Goal: Task Accomplishment & Management: Use online tool/utility

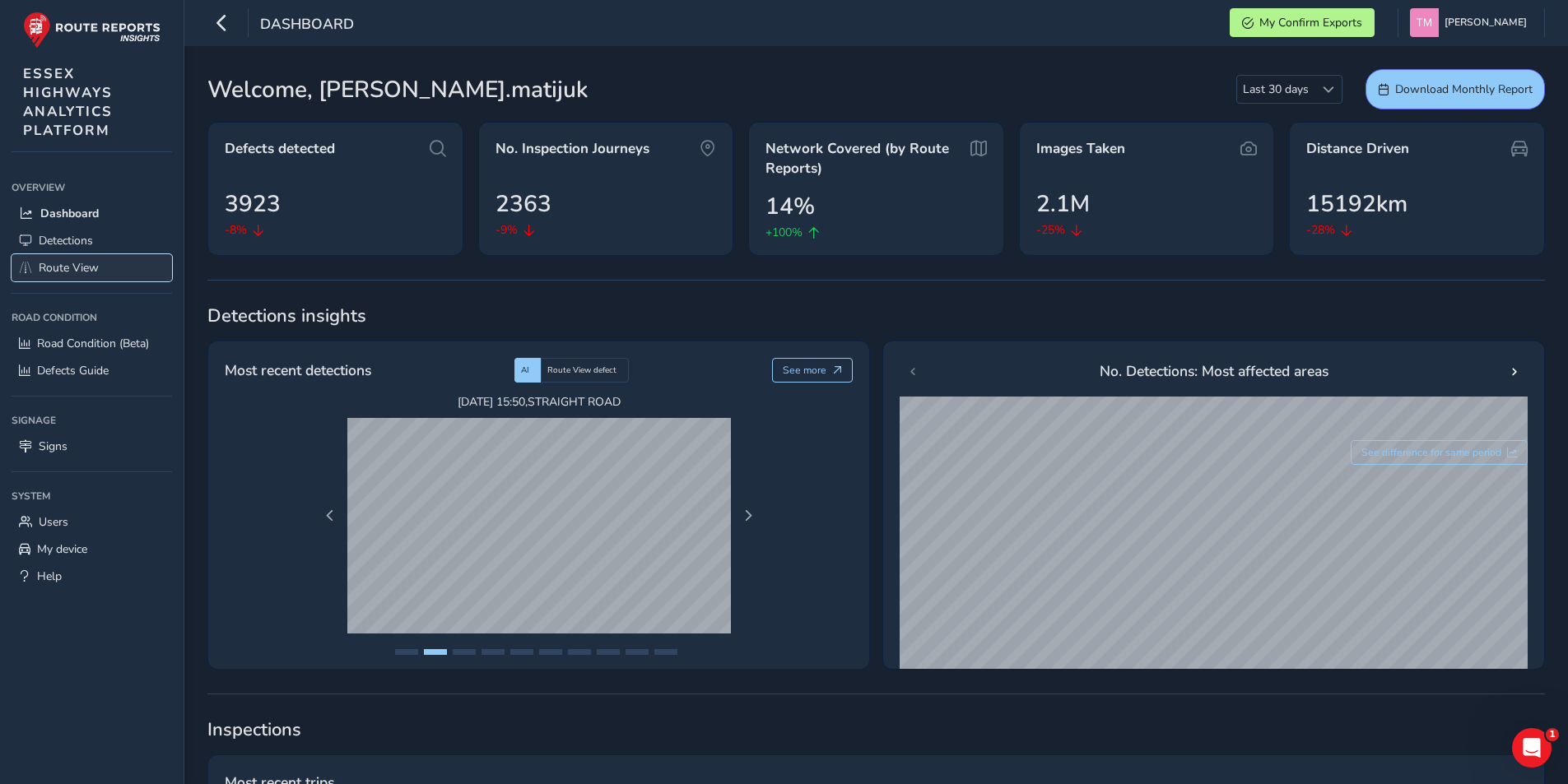
click at [76, 260] on span "Route View" at bounding box center [69, 268] width 60 height 15
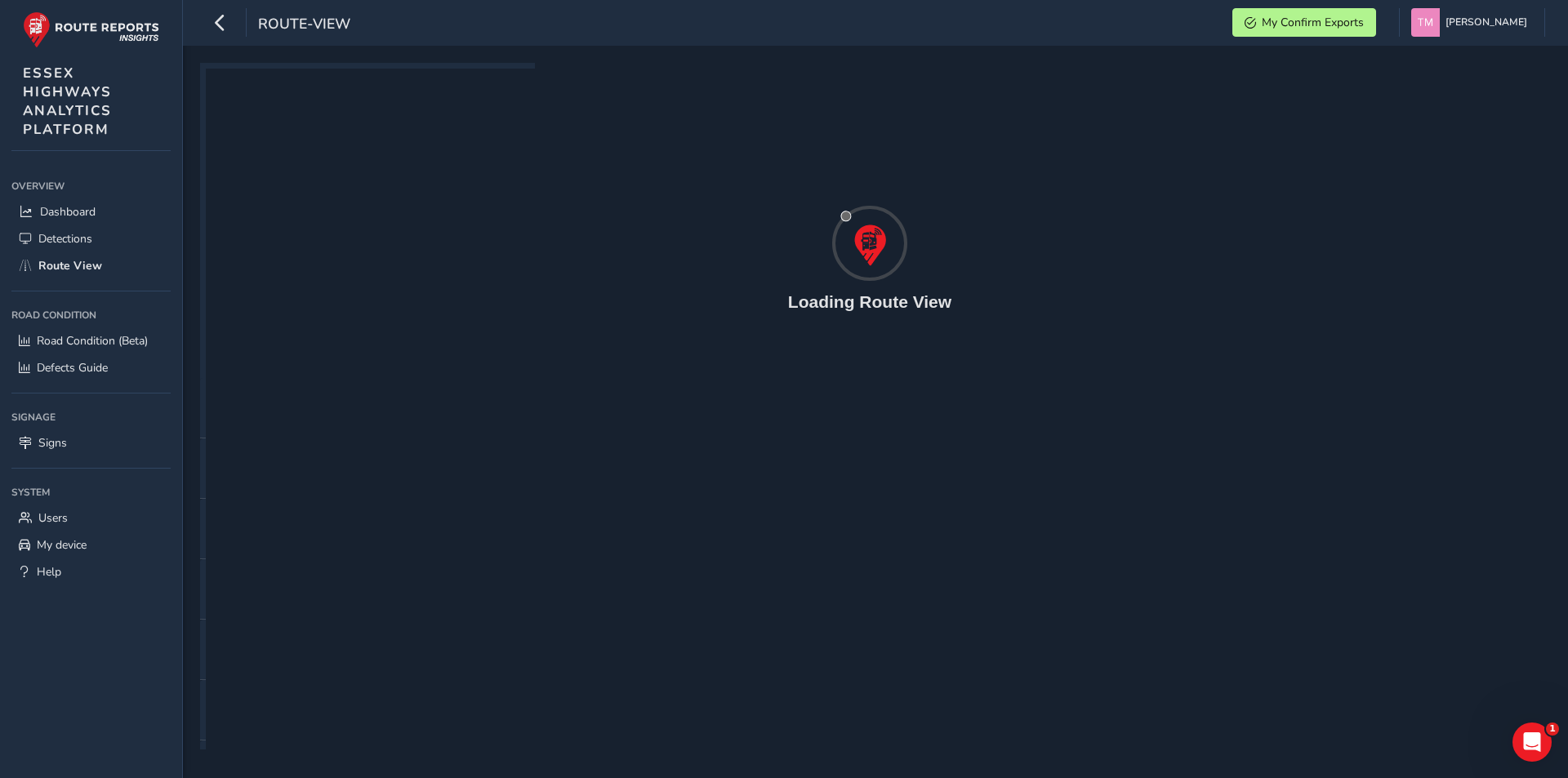
type input "[DATE] - [DATE]"
type input "00:00"
type input "23:59"
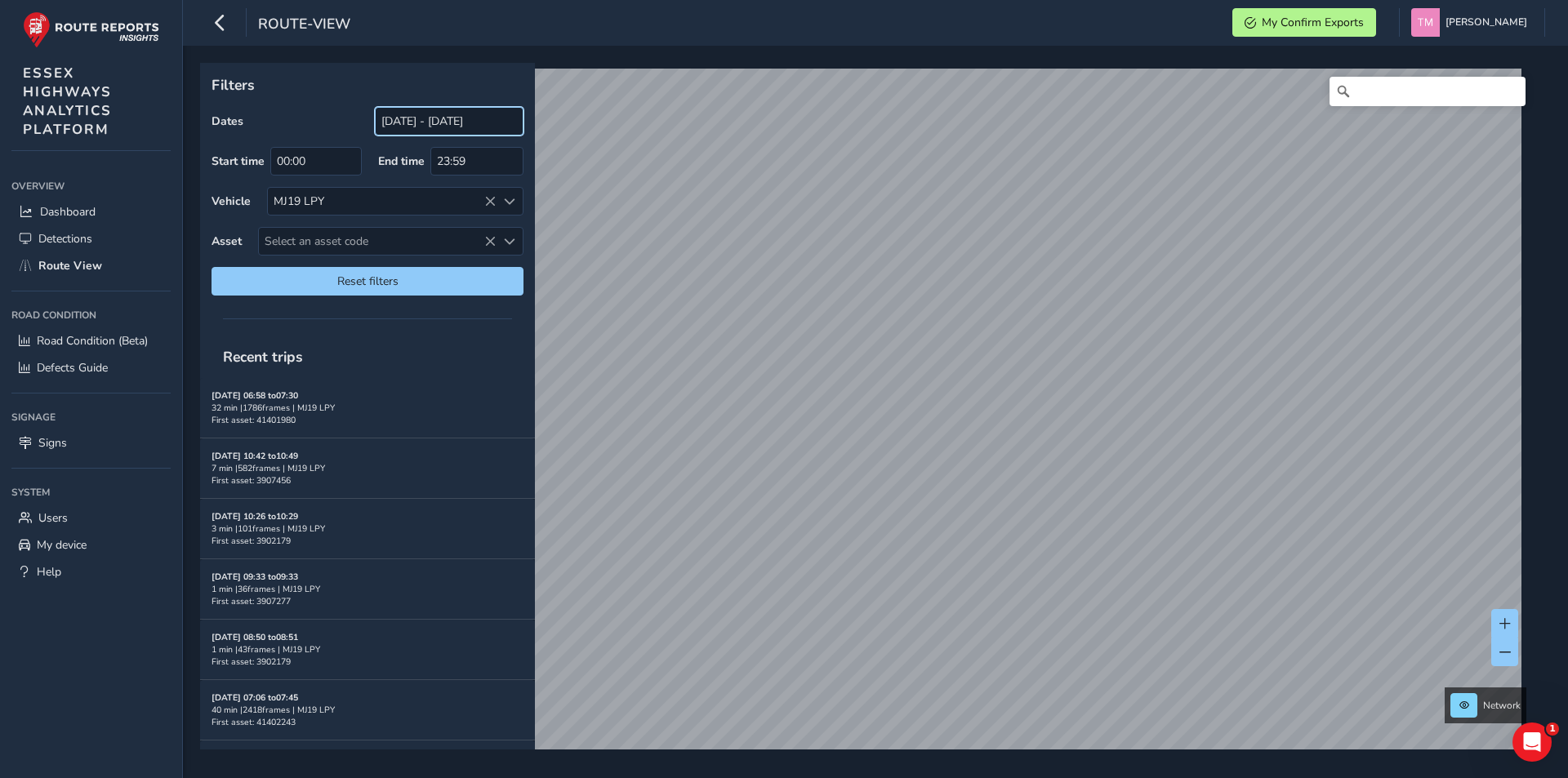
click at [461, 126] on input "[DATE] - [DATE]" at bounding box center [449, 122] width 148 height 29
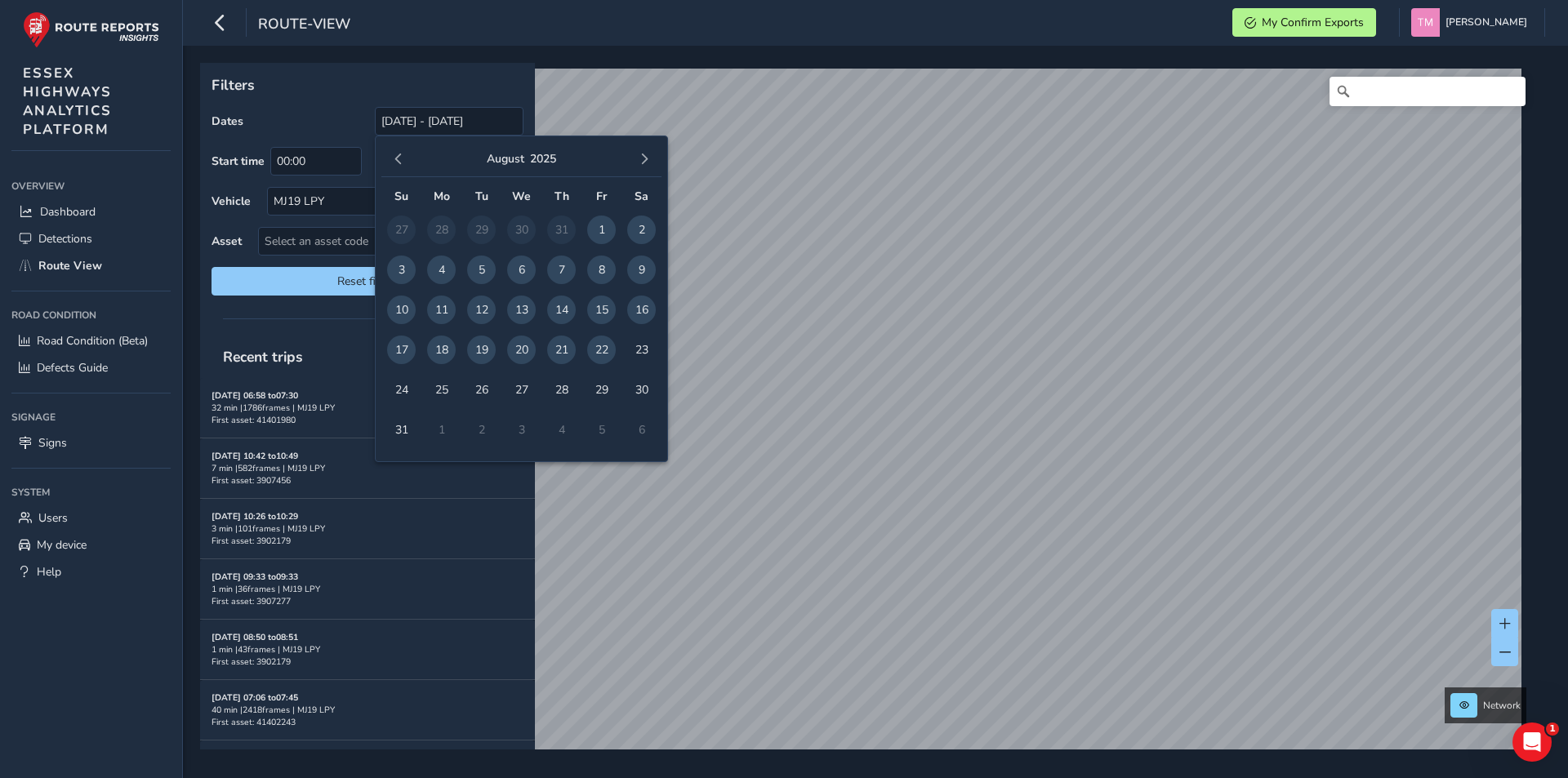
click at [601, 353] on span "22" at bounding box center [601, 350] width 29 height 29
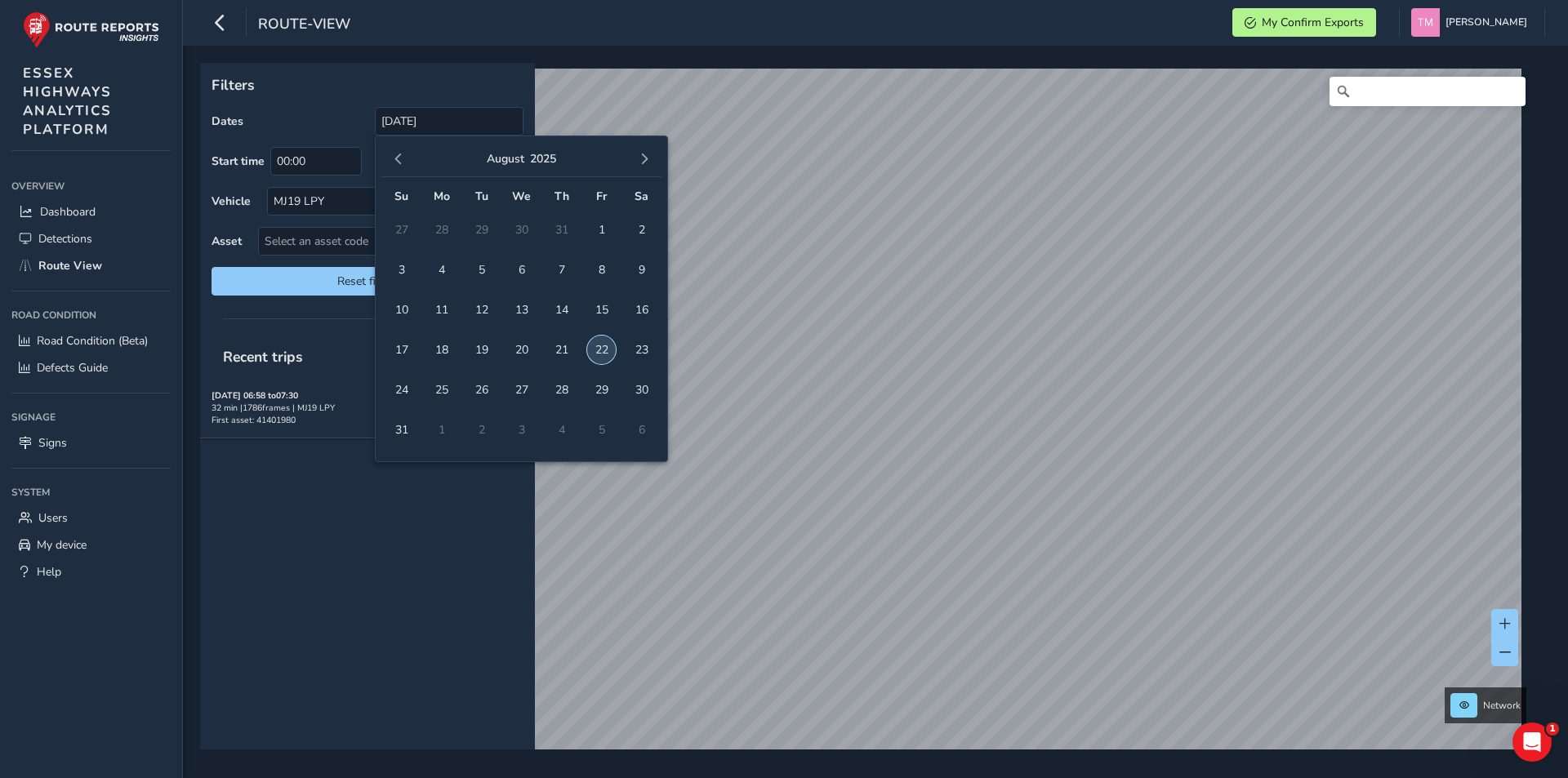
click at [601, 353] on span "22" at bounding box center [601, 350] width 29 height 29
type input "[DATE] - [DATE]"
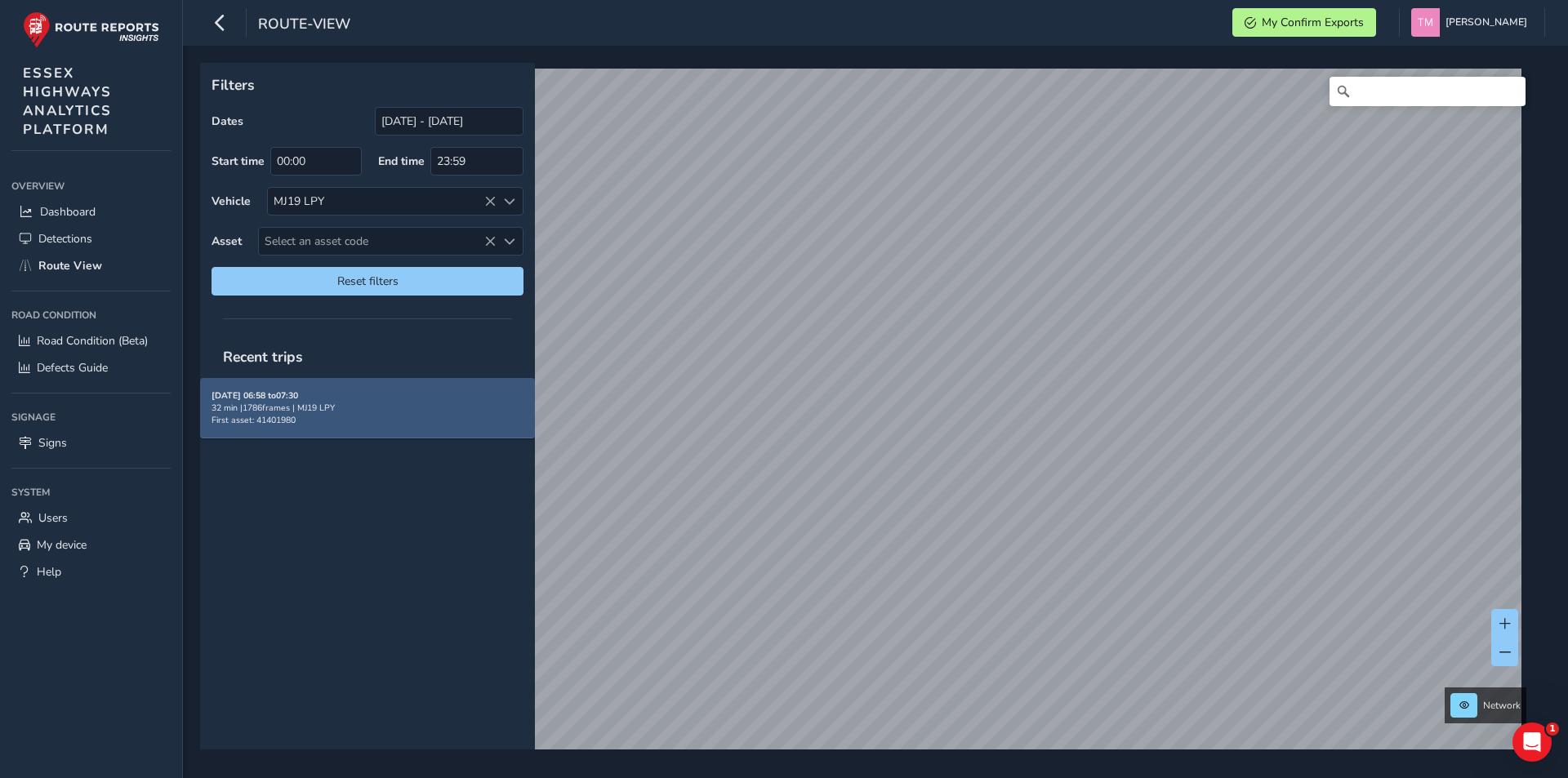
click at [326, 415] on div "[DATE] 06:58 to 07:30 32 min | 1786 frames | MJ19 LPY First asset: 41401980" at bounding box center [368, 408] width 312 height 36
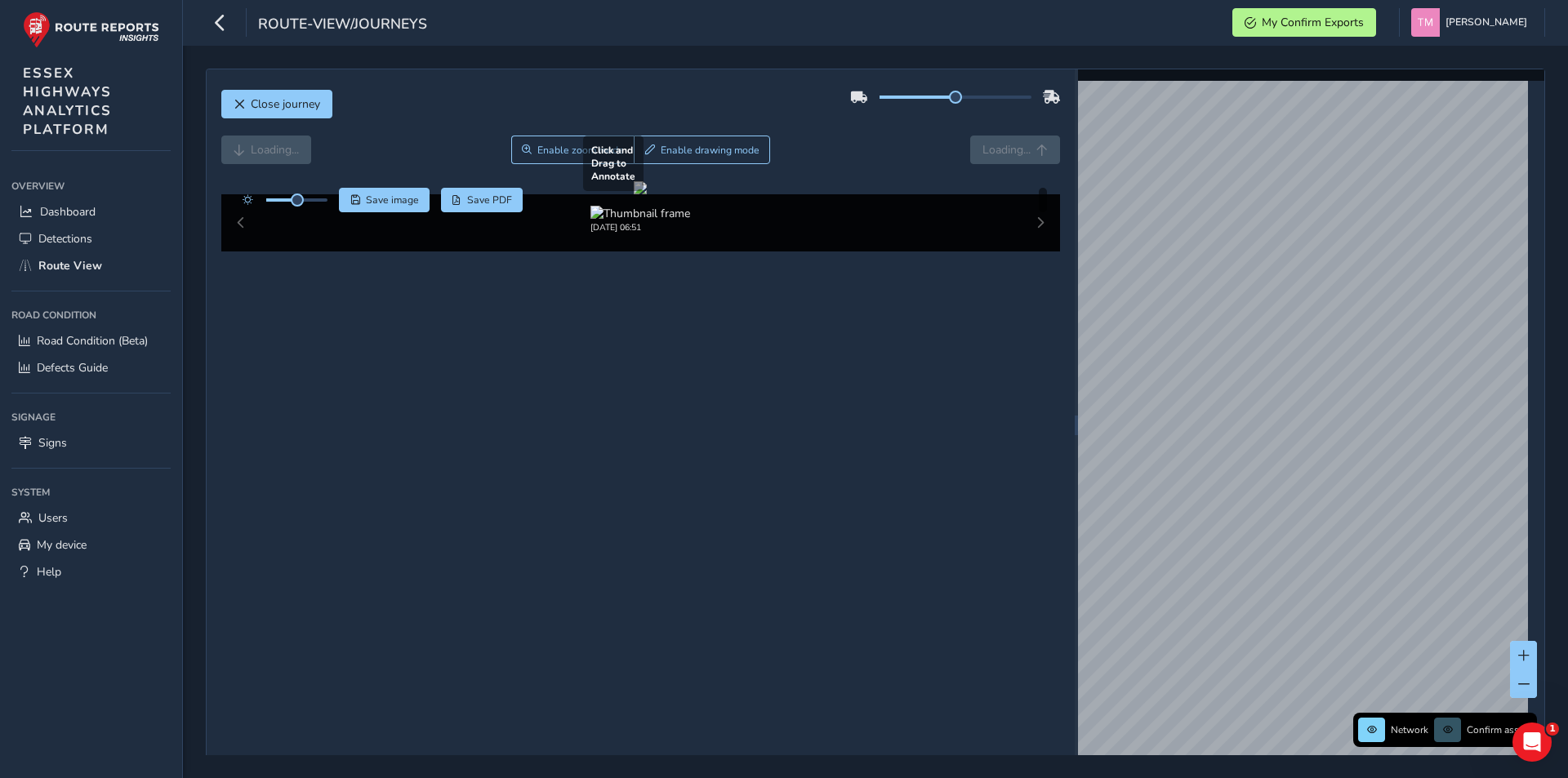
click at [647, 194] on div at bounding box center [640, 188] width 13 height 13
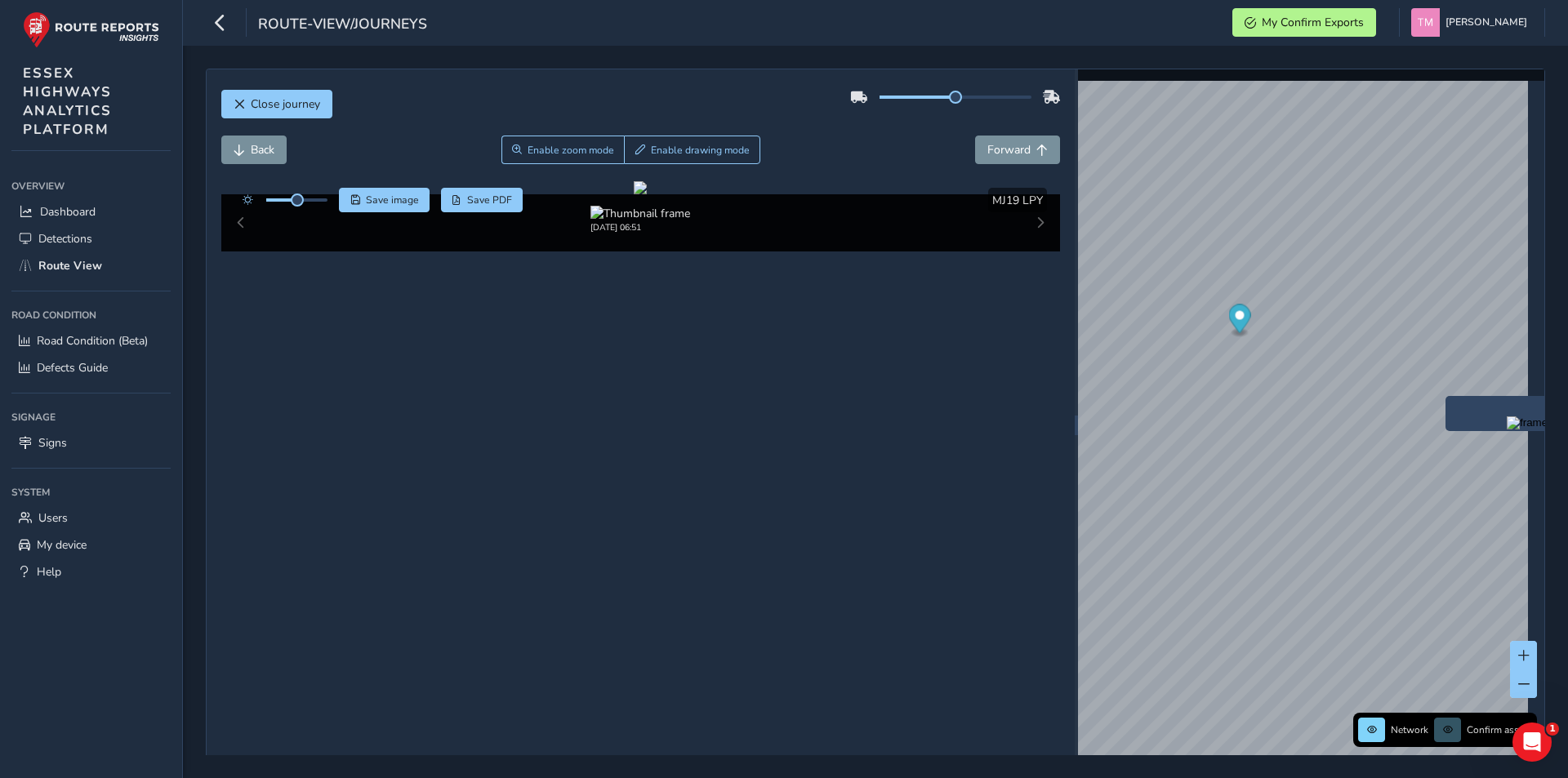
click at [1446, 398] on div "x" at bounding box center [1527, 413] width 164 height 35
click at [1507, 430] on img "Preview frame" at bounding box center [1527, 423] width 41 height 13
click at [1516, 247] on img "Preview frame" at bounding box center [1536, 240] width 41 height 13
click at [647, 194] on div at bounding box center [640, 188] width 13 height 13
click at [1519, 743] on icon "Open Intercom Messenger" at bounding box center [1530, 740] width 27 height 27
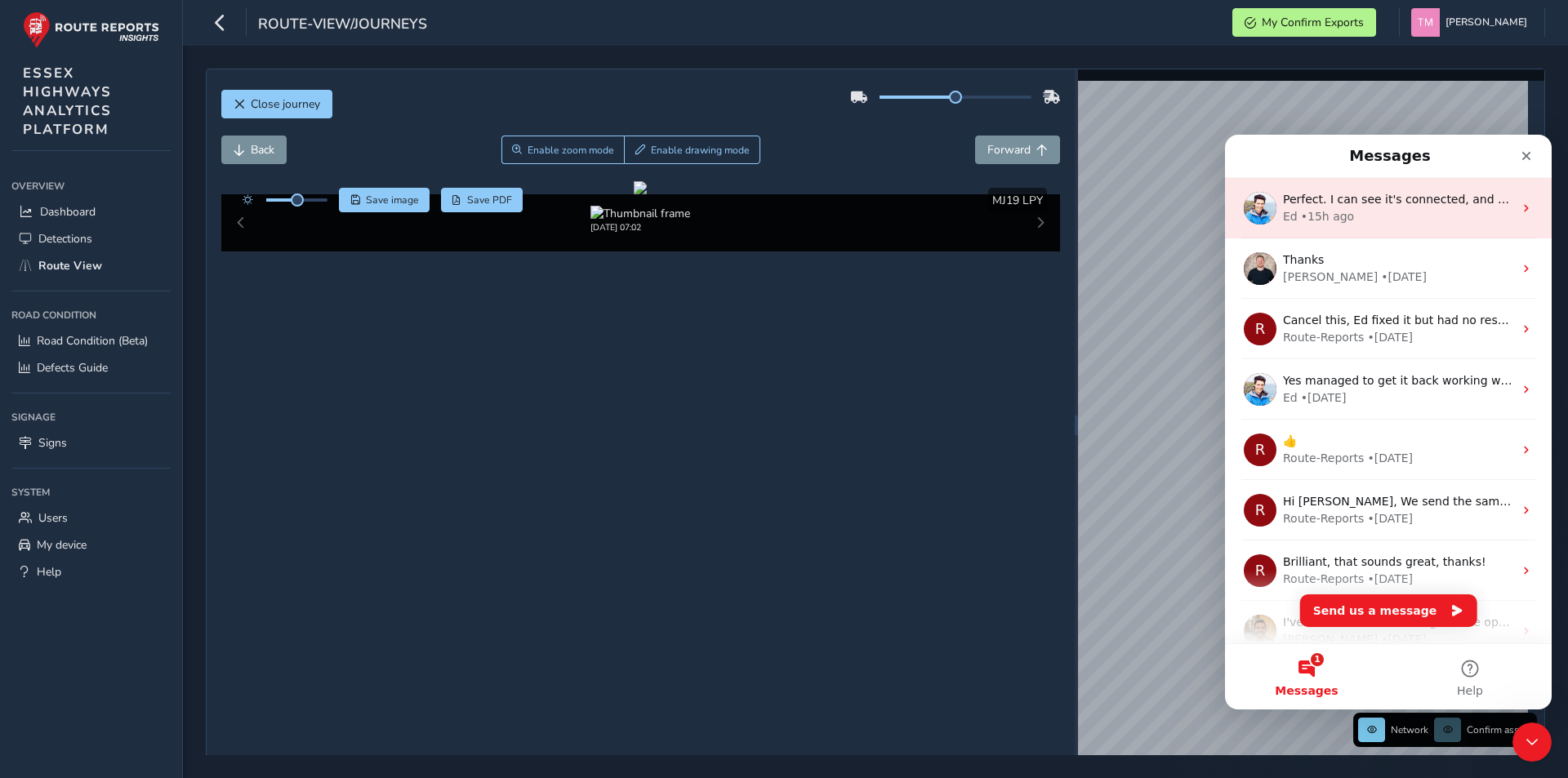
click at [1389, 223] on div "Ed • 15h ago" at bounding box center [1398, 217] width 231 height 17
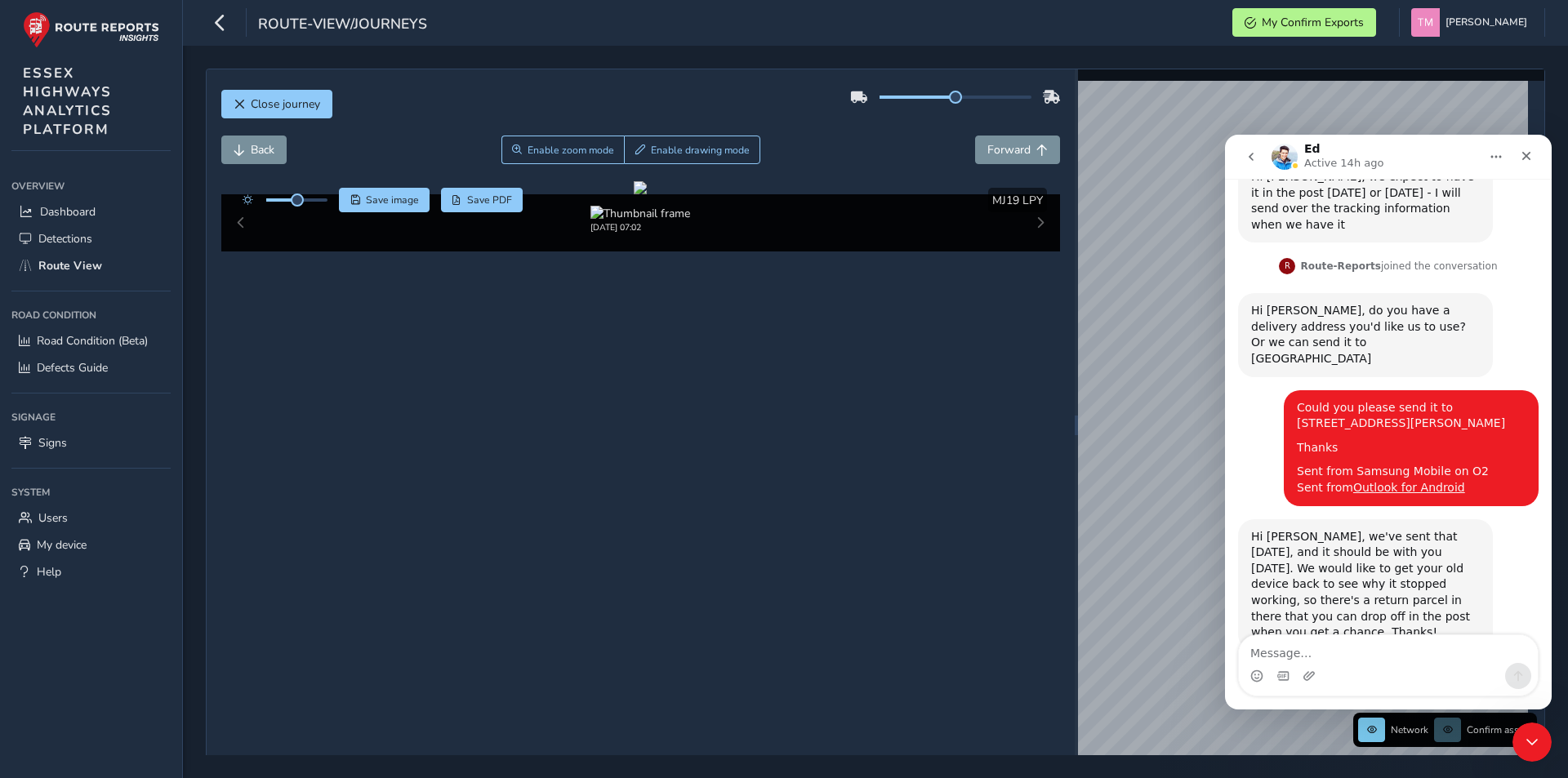
scroll to position [1580, 0]
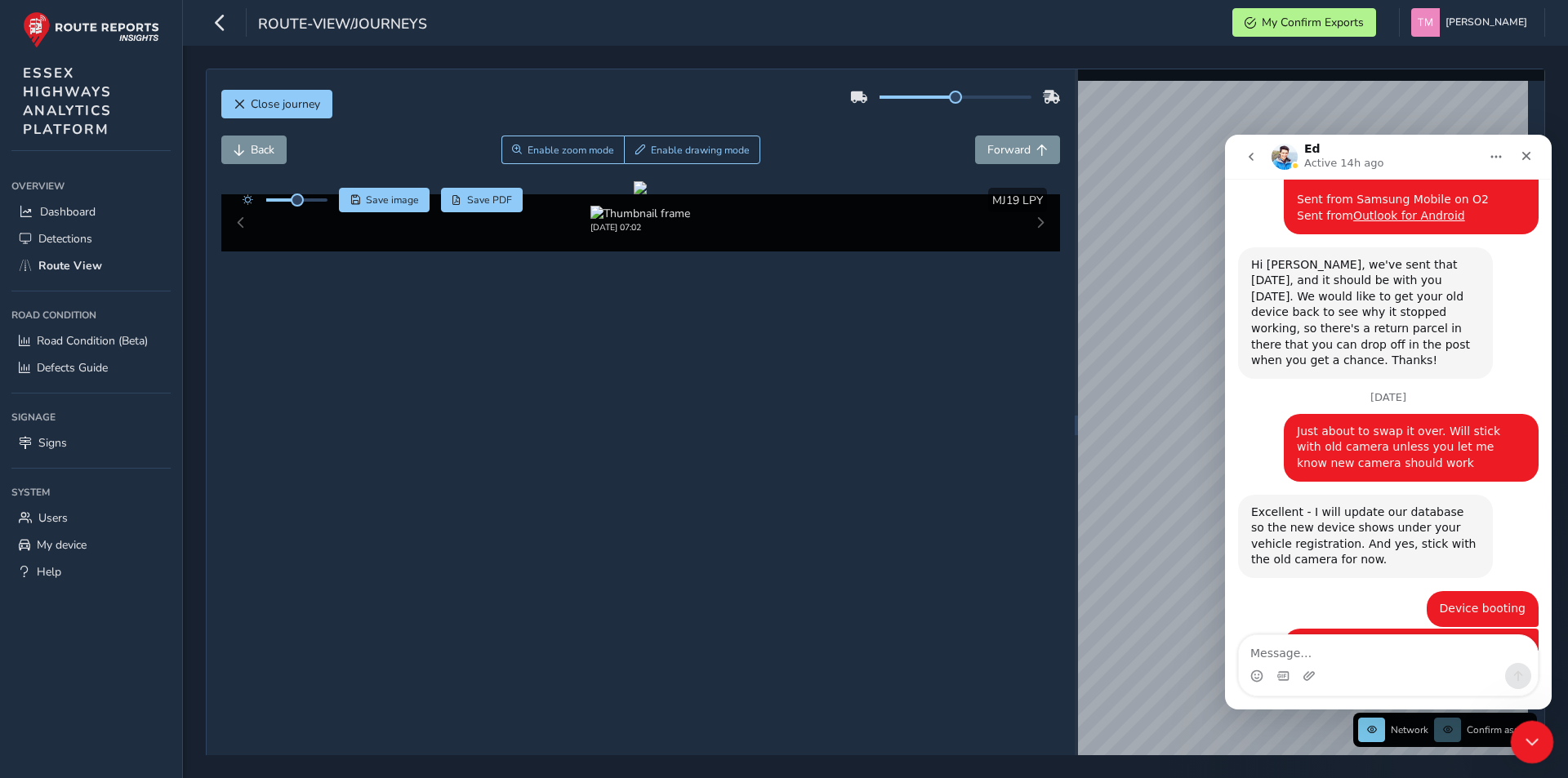
click at [1535, 741] on icon "Close Intercom Messenger" at bounding box center [1530, 740] width 19 height 19
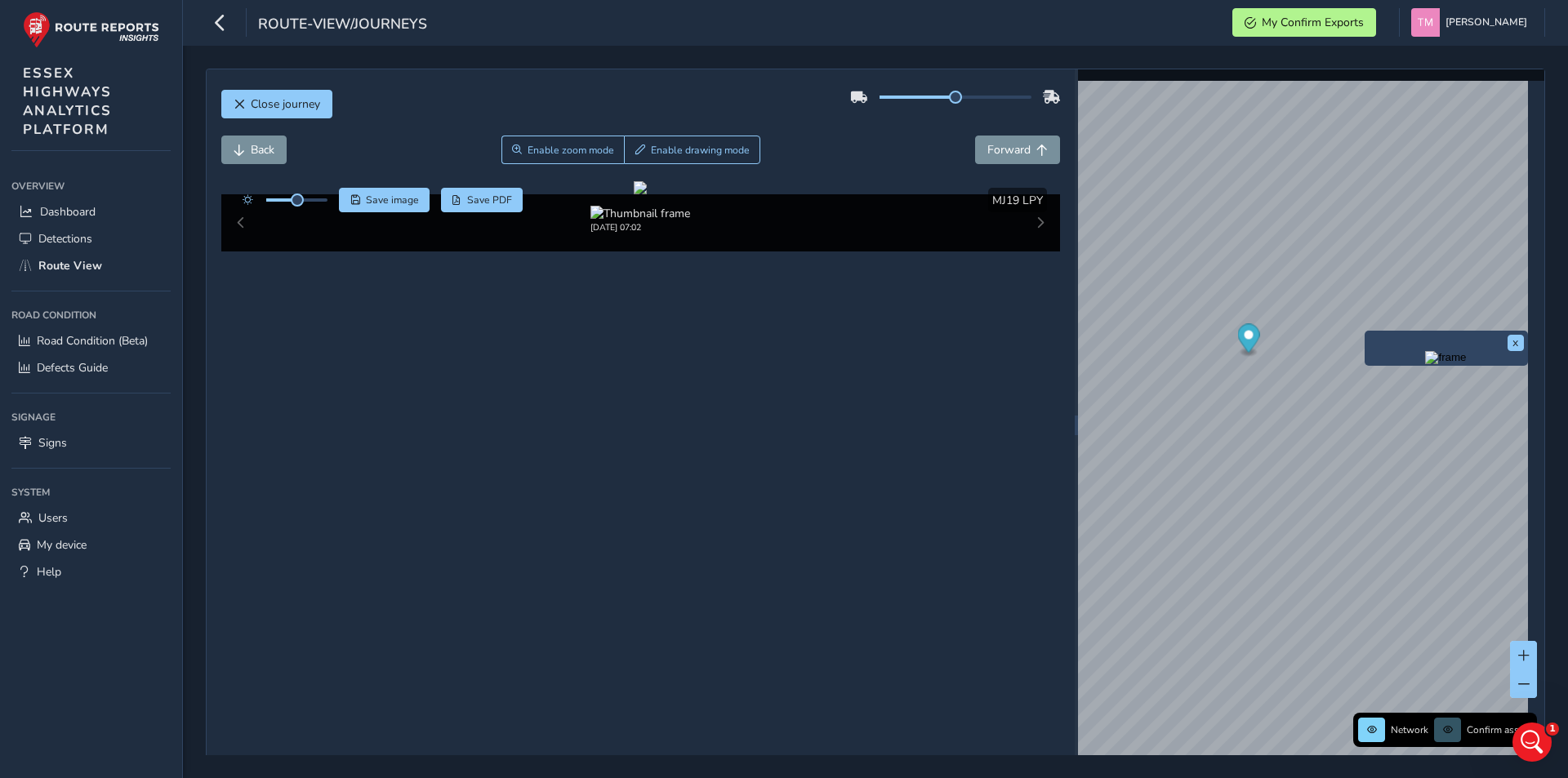
click at [1466, 365] on img "Preview frame" at bounding box center [1445, 358] width 41 height 13
click at [1521, 741] on icon "Open Intercom Messenger" at bounding box center [1530, 740] width 27 height 27
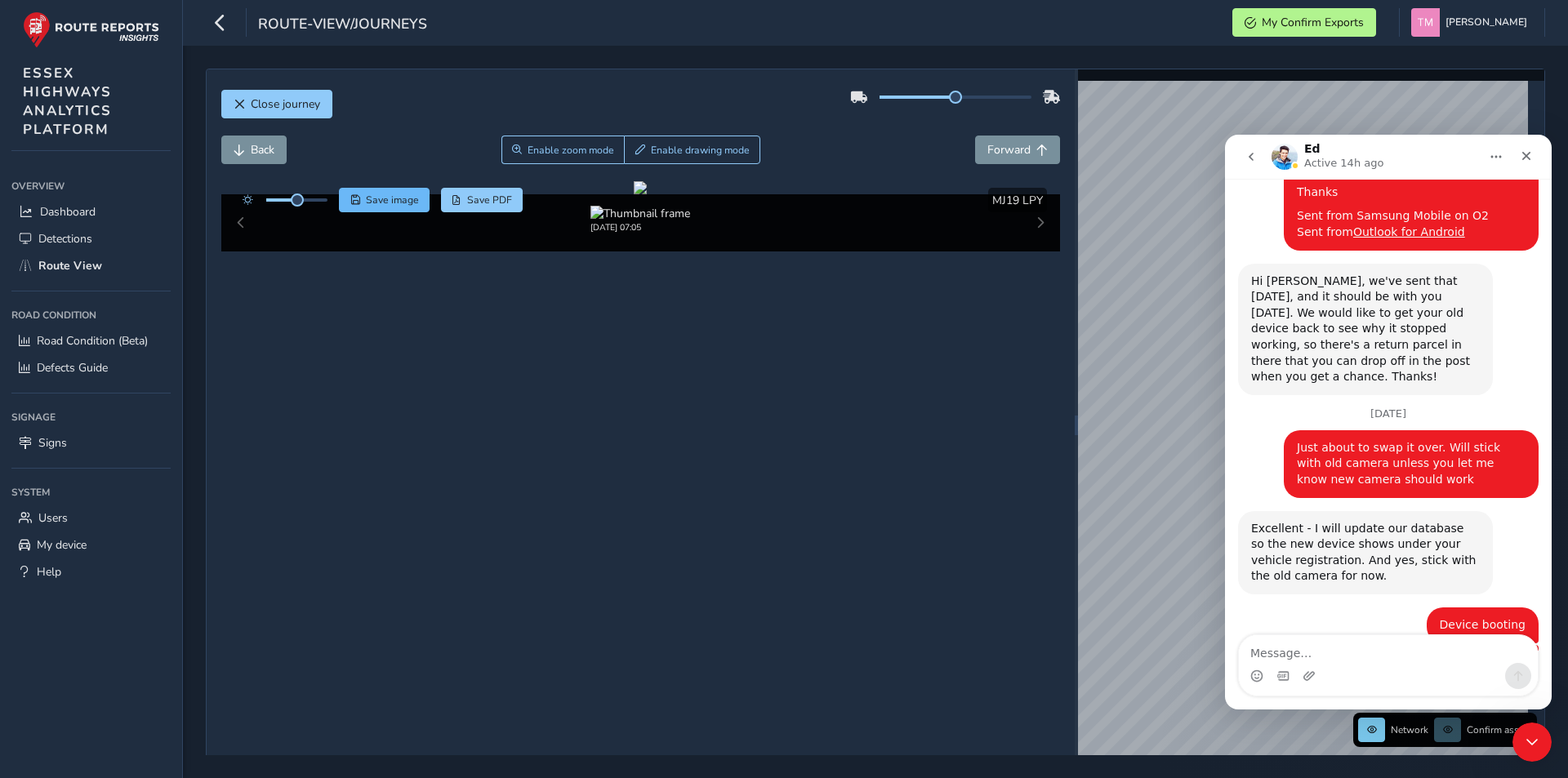
scroll to position [1580, 0]
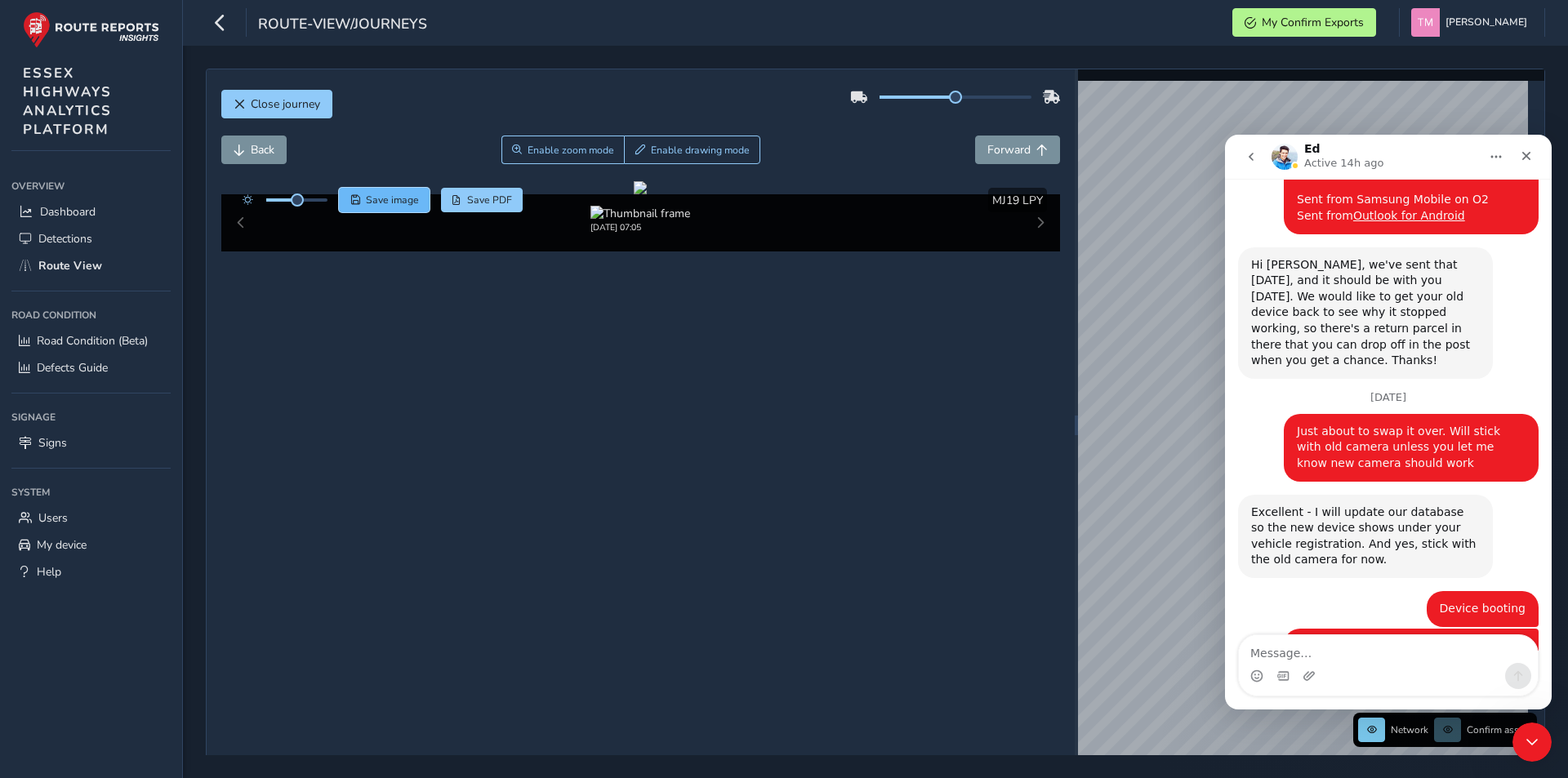
click at [381, 199] on span "Save image" at bounding box center [392, 200] width 53 height 13
click at [1304, 657] on textarea "Message…" at bounding box center [1388, 649] width 299 height 28
click at [300, 207] on span at bounding box center [301, 200] width 13 height 13
click at [1432, 656] on textarea "Good morning, could you boost" at bounding box center [1388, 649] width 299 height 28
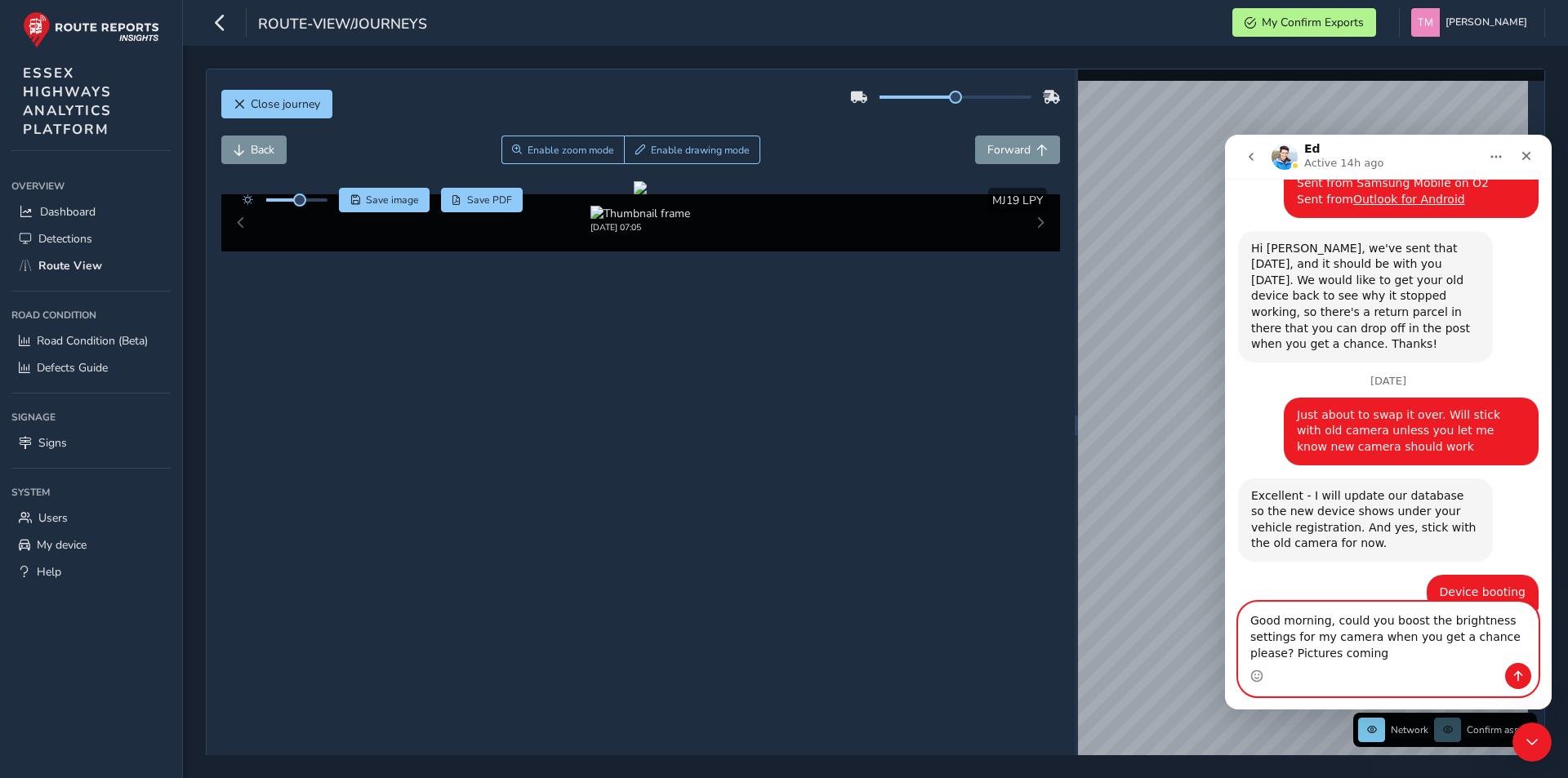
scroll to position [1612, 0]
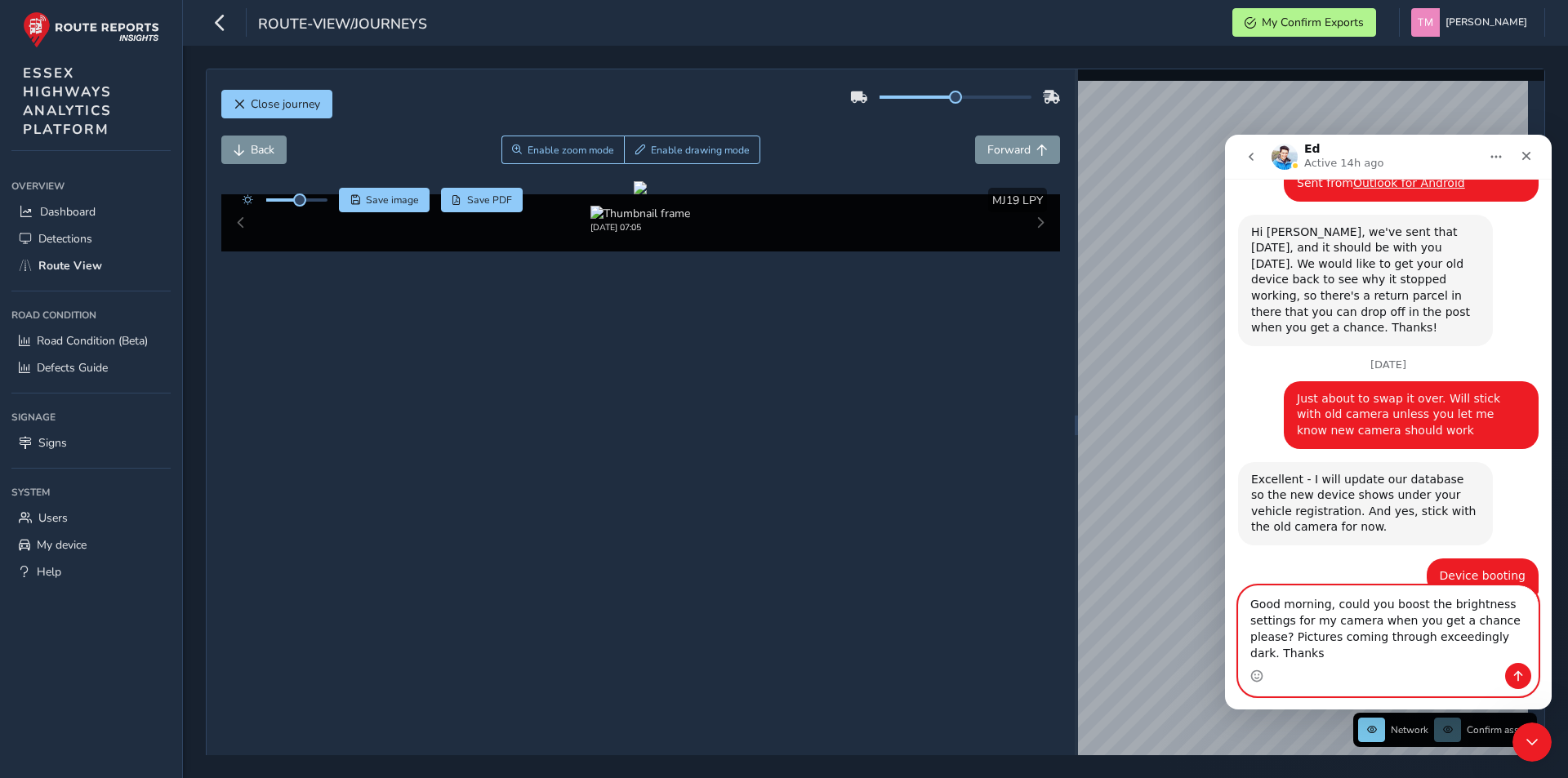
click at [1419, 656] on textarea "Good morning, could you boost the brightness settings for my camera when you ge…" at bounding box center [1388, 625] width 299 height 77
type textarea "Good morning, could you boost the brightness settings for my camera when you ge…"
click at [1519, 681] on icon "Send a message…" at bounding box center [1518, 677] width 13 height 13
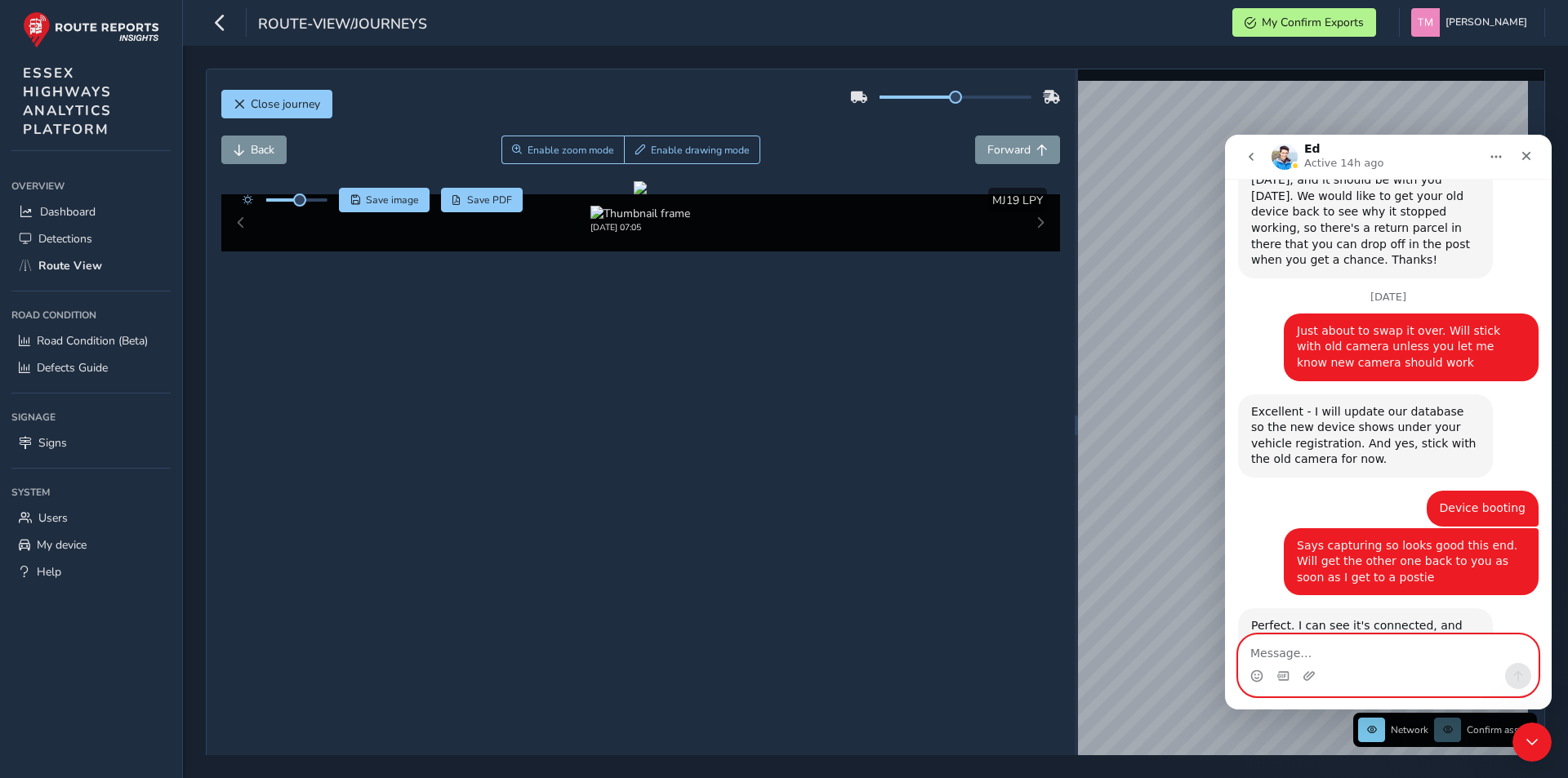
scroll to position [1699, 0]
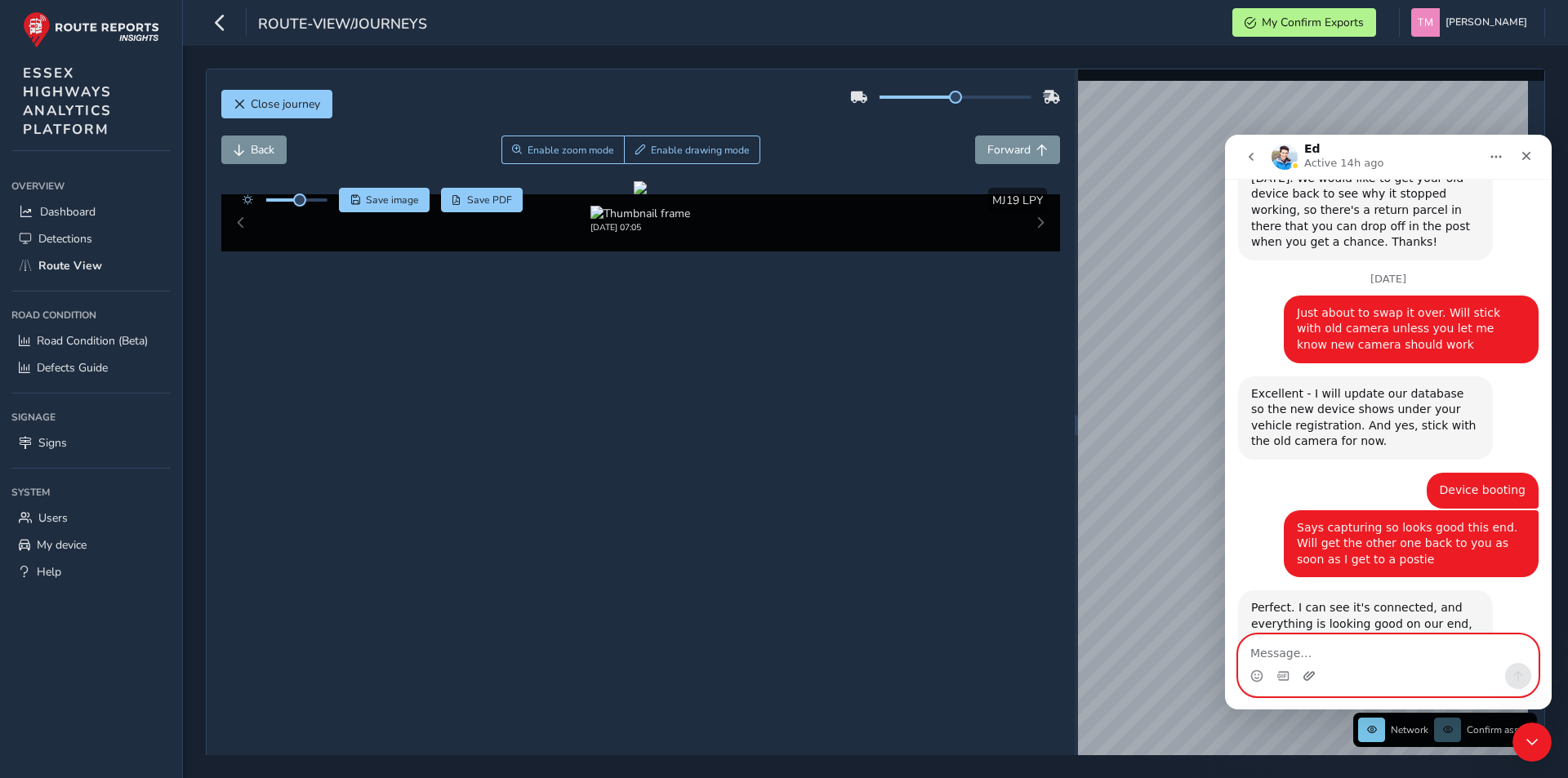
click at [1307, 678] on icon "Upload attachment" at bounding box center [1310, 675] width 11 height 9
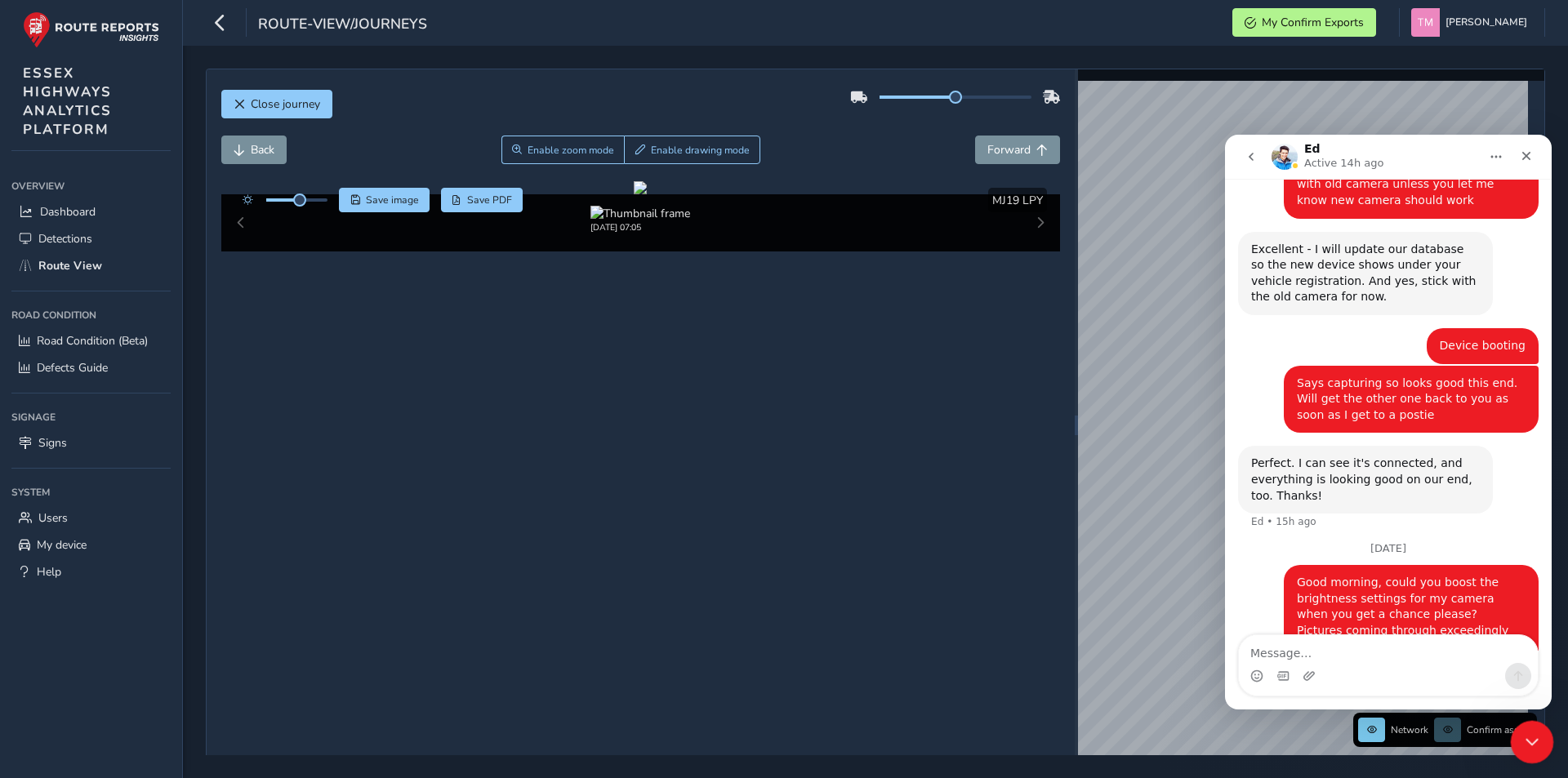
click at [1531, 744] on icon "Close Intercom Messenger" at bounding box center [1530, 740] width 19 height 19
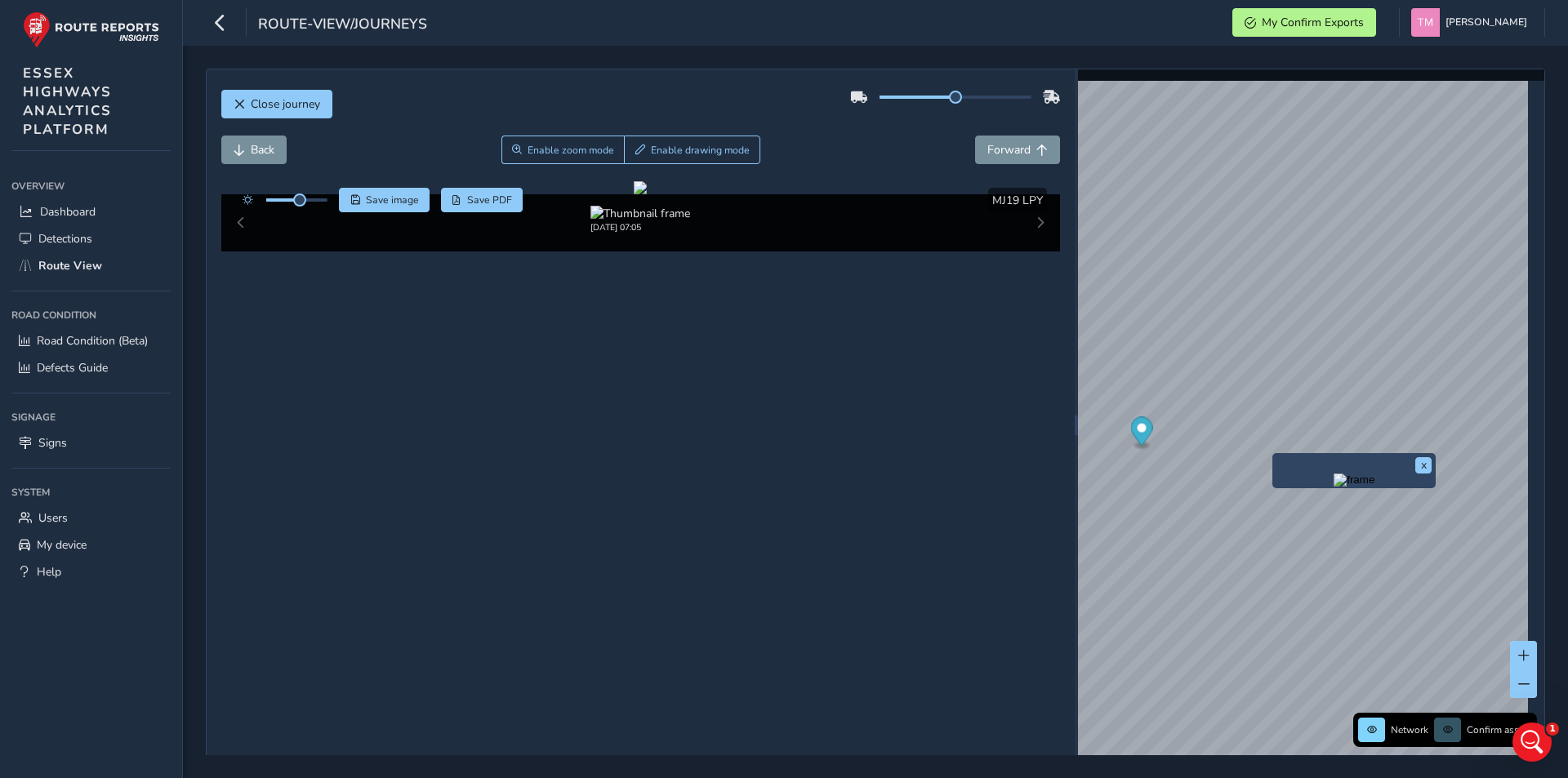
click at [1333, 487] on img "Preview frame" at bounding box center [1354, 480] width 41 height 13
